Goal: Transaction & Acquisition: Purchase product/service

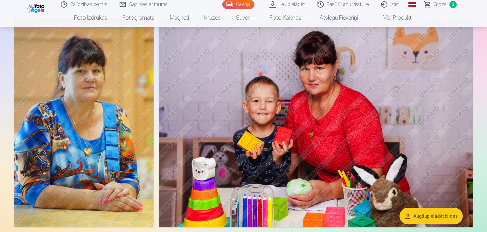
scroll to position [32, 0]
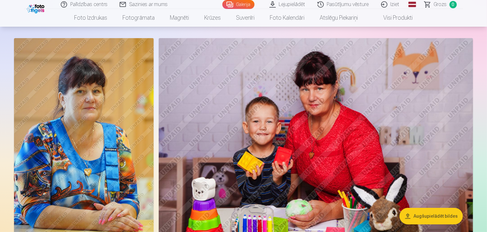
click at [85, 119] on img at bounding box center [84, 143] width 140 height 210
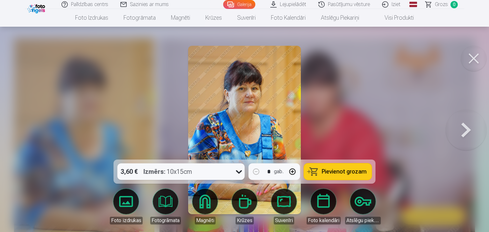
drag, startPoint x: 473, startPoint y: 58, endPoint x: 415, endPoint y: 56, distance: 57.9
click at [473, 58] on button at bounding box center [473, 58] width 25 height 25
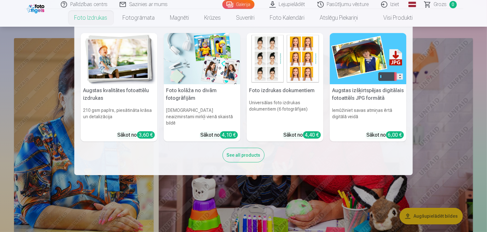
click at [97, 49] on img at bounding box center [119, 58] width 77 height 51
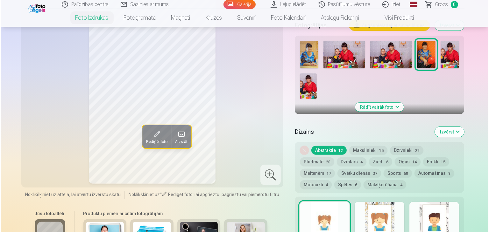
scroll to position [286, 0]
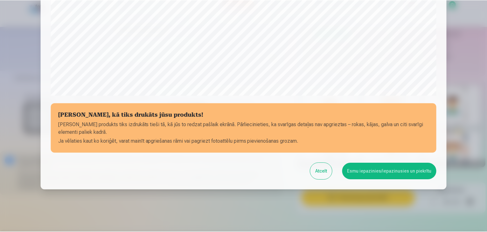
scroll to position [226, 0]
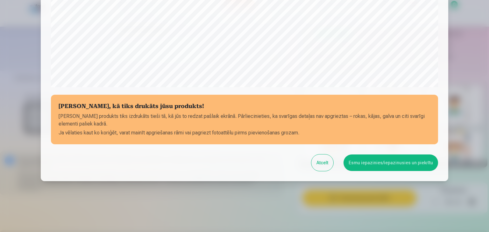
click at [388, 159] on button "Esmu iepazinies/iepazinusies un piekrītu" at bounding box center [390, 163] width 95 height 17
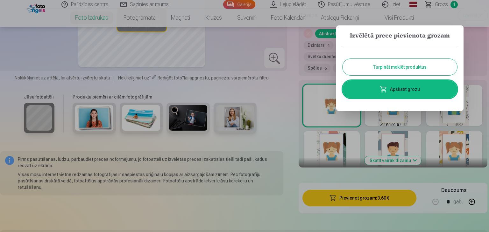
click at [375, 69] on button "Turpināt meklēt produktus" at bounding box center [399, 67] width 115 height 17
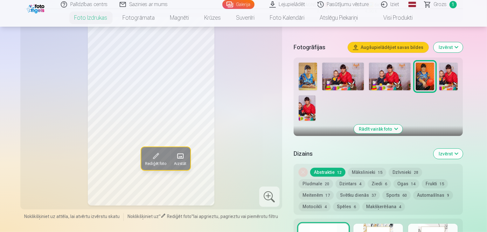
scroll to position [159, 0]
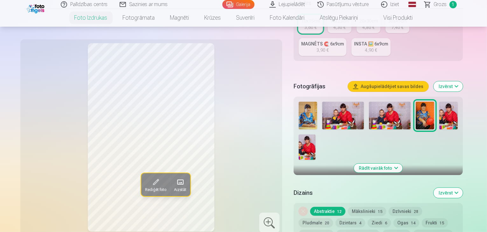
click at [309, 102] on img at bounding box center [308, 116] width 18 height 28
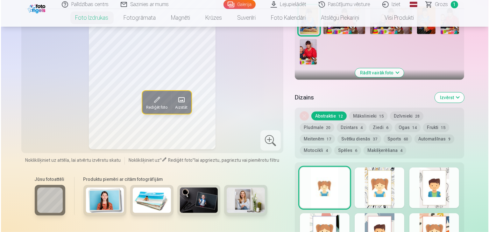
scroll to position [286, 0]
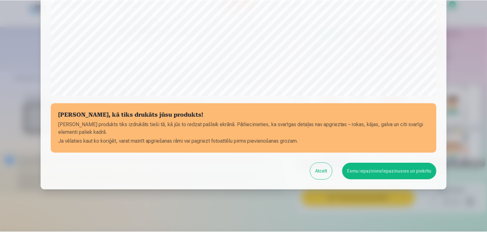
scroll to position [226, 0]
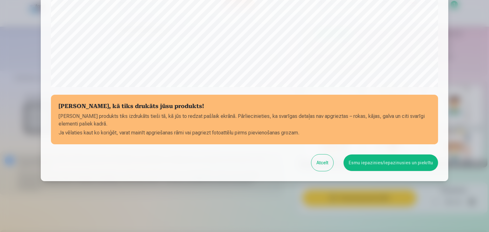
click at [382, 163] on button "Esmu iepazinies/iepazinusies un piekrītu" at bounding box center [390, 163] width 95 height 17
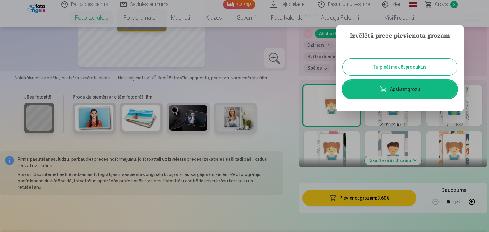
click at [387, 64] on button "Turpināt meklēt produktus" at bounding box center [399, 67] width 115 height 17
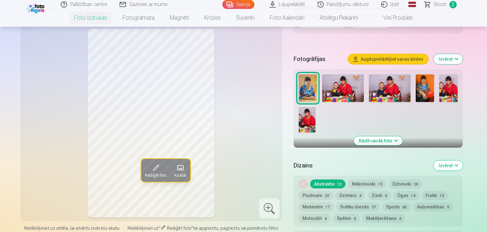
scroll to position [127, 0]
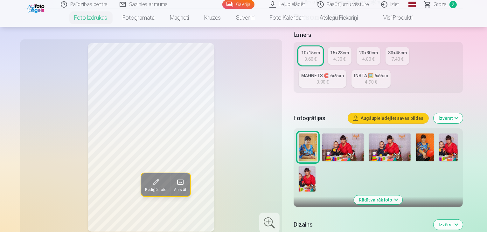
click at [351, 134] on img at bounding box center [343, 148] width 42 height 28
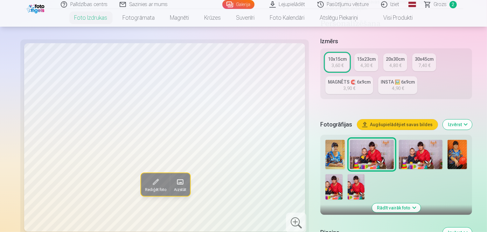
click at [399, 140] on img at bounding box center [421, 154] width 44 height 29
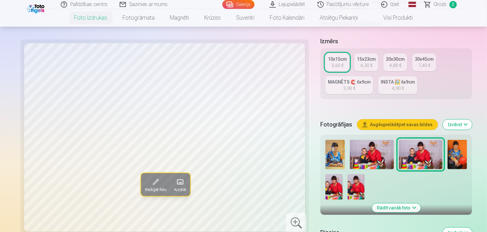
click at [353, 140] on img at bounding box center [372, 154] width 44 height 29
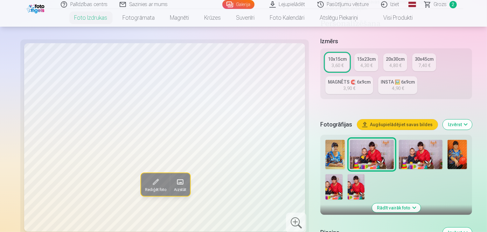
click at [342, 174] on img at bounding box center [334, 186] width 17 height 25
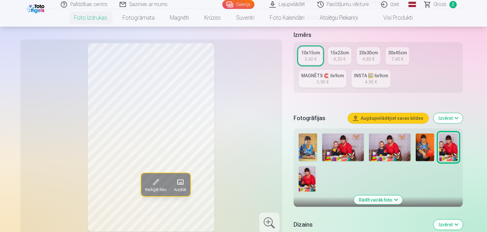
click at [316, 166] on img at bounding box center [307, 178] width 17 height 25
click at [444, 134] on img at bounding box center [448, 148] width 18 height 28
click at [316, 166] on img at bounding box center [307, 178] width 17 height 25
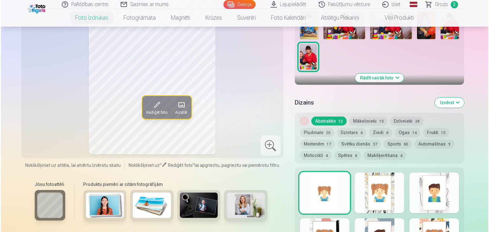
scroll to position [318, 0]
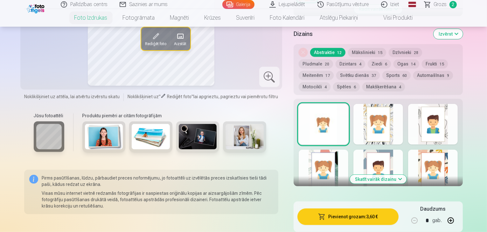
click at [369, 209] on button "Pievienot grozam : 3,60 €" at bounding box center [349, 217] width 102 height 17
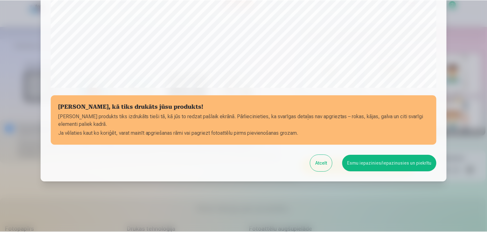
scroll to position [226, 0]
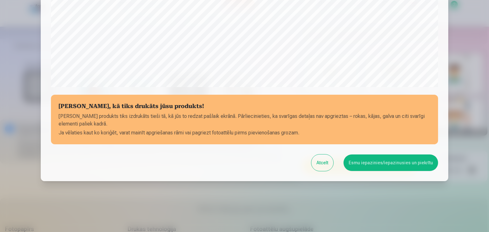
click at [370, 162] on button "Esmu iepazinies/iepazinusies un piekrītu" at bounding box center [390, 163] width 95 height 17
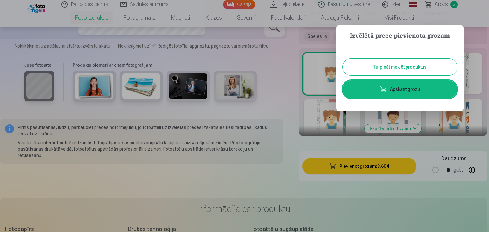
click at [393, 67] on button "Turpināt meklēt produktus" at bounding box center [399, 67] width 115 height 17
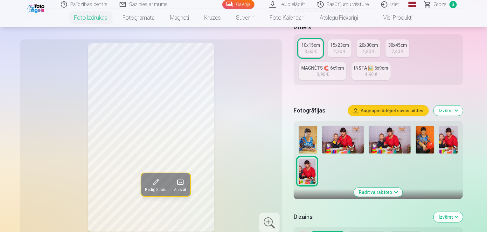
scroll to position [95, 0]
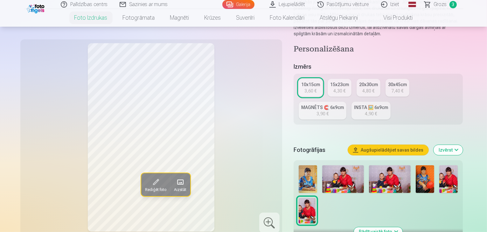
click at [396, 228] on button "Rādīt vairāk foto" at bounding box center [378, 232] width 49 height 9
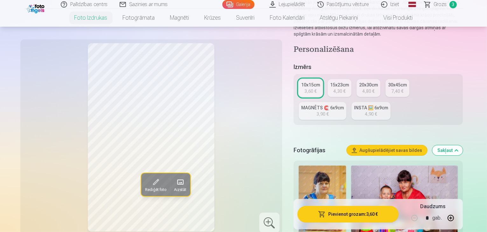
scroll to position [0, 0]
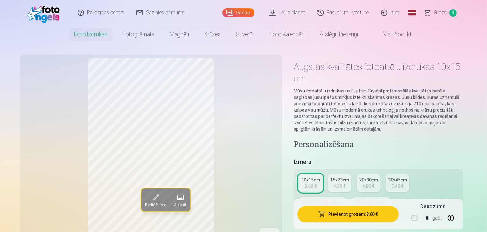
click at [433, 11] on link "Grozs 3" at bounding box center [441, 12] width 45 height 25
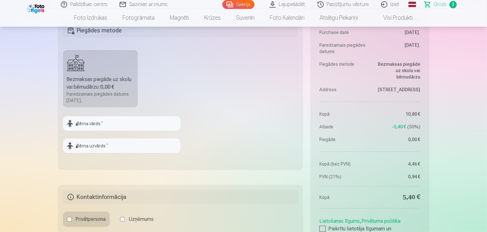
scroll to position [382, 0]
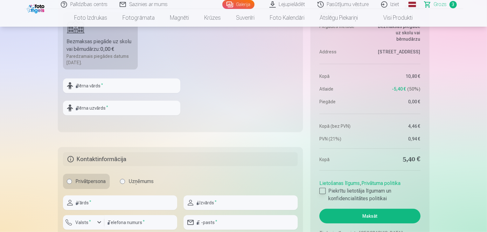
click at [324, 192] on div at bounding box center [323, 191] width 6 height 6
click at [135, 88] on input "text" at bounding box center [121, 86] width 117 height 15
type input "*****"
click at [114, 104] on input "text" at bounding box center [121, 108] width 117 height 15
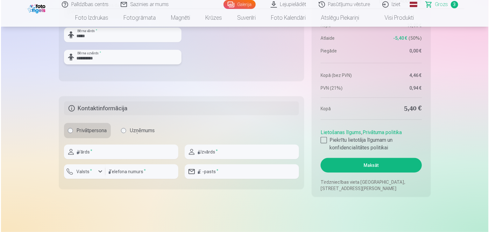
scroll to position [446, 0]
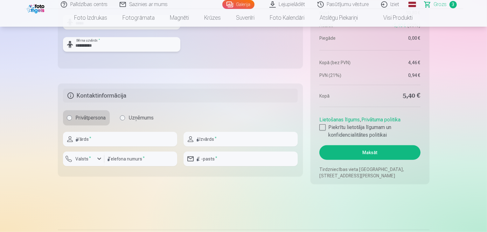
type input "**********"
click at [93, 144] on input "text" at bounding box center [120, 139] width 114 height 15
type input "*****"
click at [221, 138] on input "text" at bounding box center [241, 139] width 114 height 15
type input "**********"
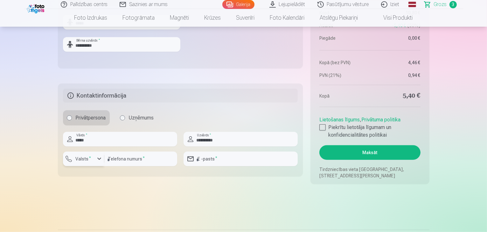
click at [90, 164] on button "Valsts *" at bounding box center [83, 159] width 41 height 15
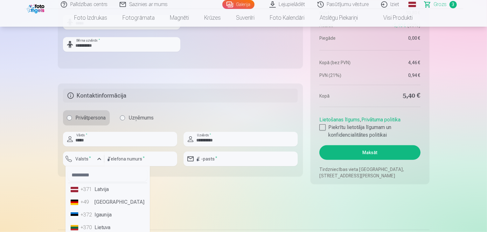
click at [87, 190] on div "+371" at bounding box center [87, 190] width 13 height 8
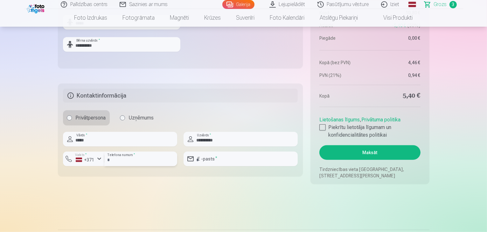
click at [125, 160] on input "number" at bounding box center [140, 159] width 73 height 15
type input "********"
click at [216, 161] on input "email" at bounding box center [241, 159] width 114 height 15
click at [249, 162] on input "**********" at bounding box center [241, 159] width 114 height 15
type input "**********"
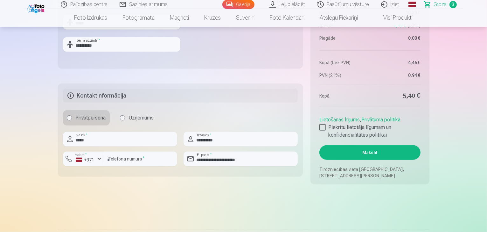
click at [374, 154] on button "Maksāt" at bounding box center [370, 152] width 101 height 15
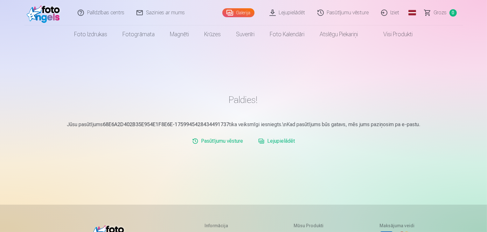
click at [224, 143] on link "Pasūtījumu vēsture" at bounding box center [218, 141] width 56 height 13
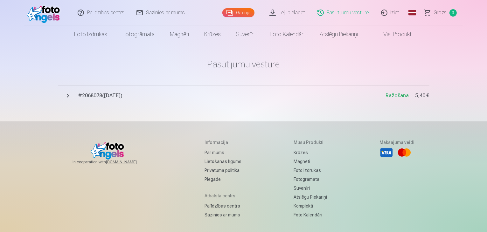
drag, startPoint x: 62, startPoint y: 94, endPoint x: 76, endPoint y: 94, distance: 13.4
click at [64, 94] on button "# 2068078 ( 8.10.2025 ) Ražošana 5,40 €" at bounding box center [244, 95] width 372 height 21
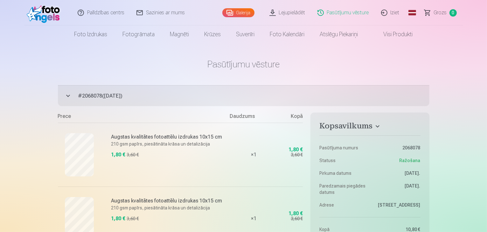
click at [393, 16] on link "Iziet" at bounding box center [391, 12] width 31 height 25
